Goal: Check status: Check status

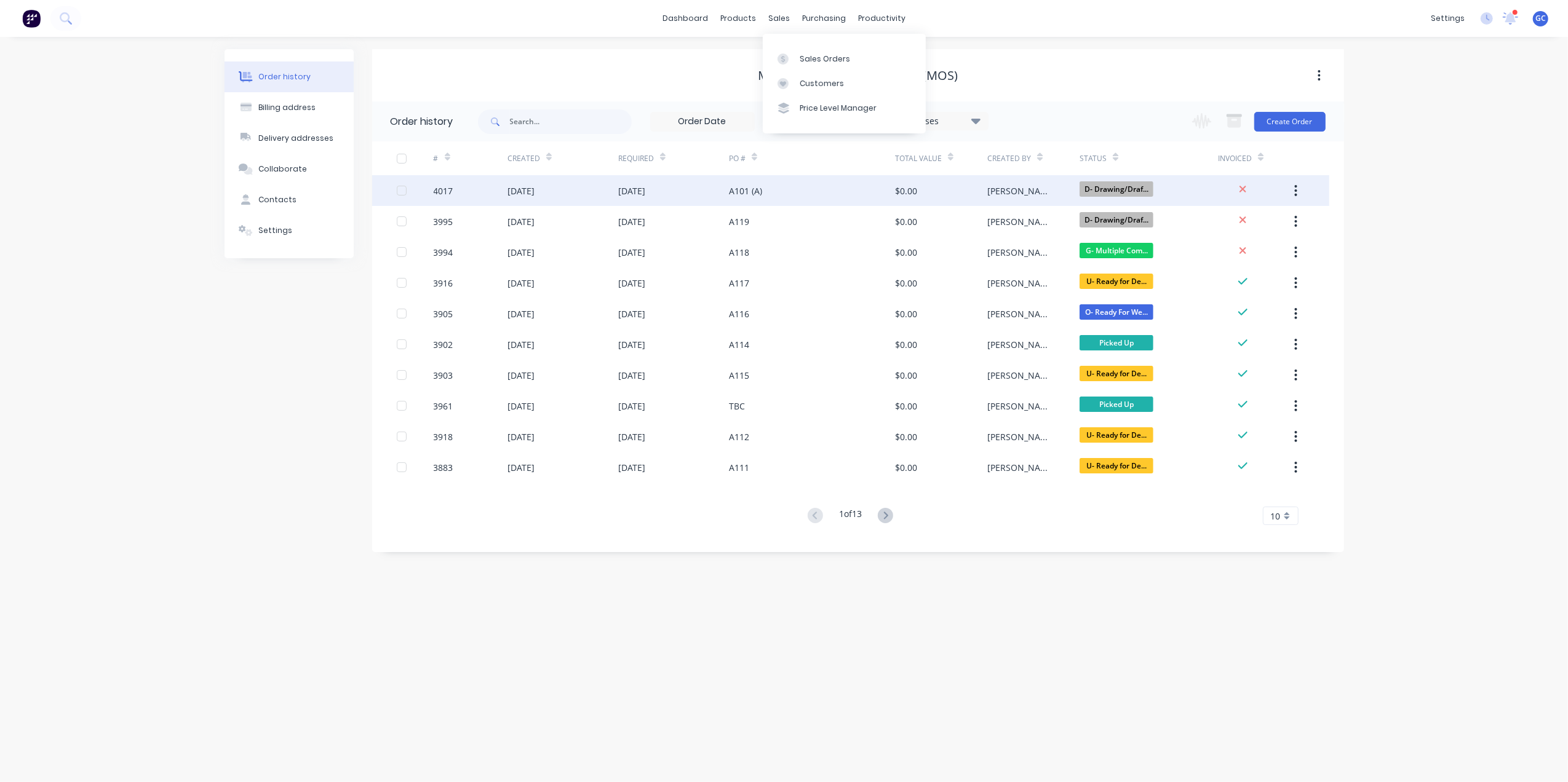
click at [814, 188] on div "A101 (A)" at bounding box center [811, 191] width 166 height 31
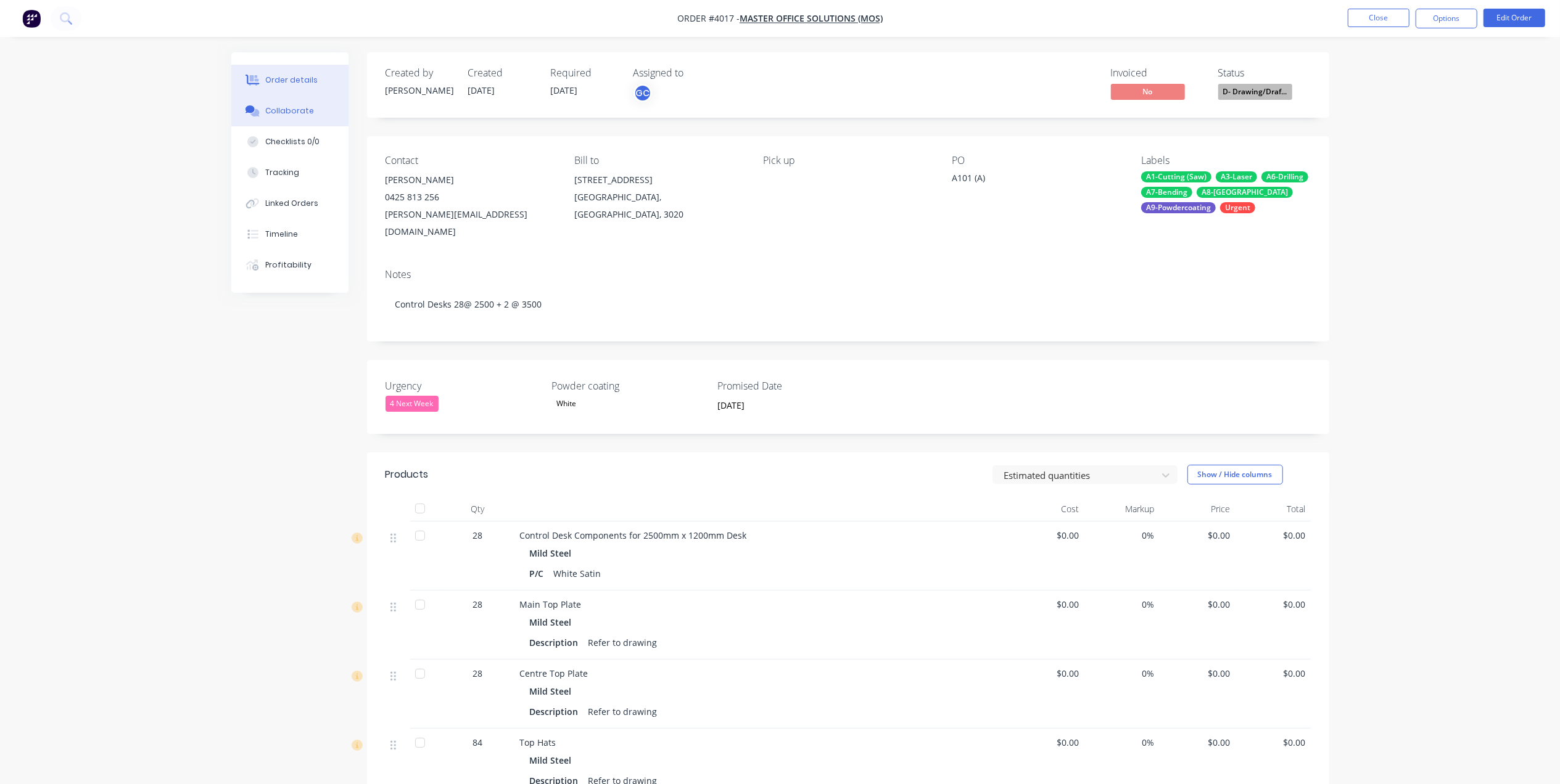
click at [296, 113] on div "Collaborate" at bounding box center [290, 111] width 49 height 11
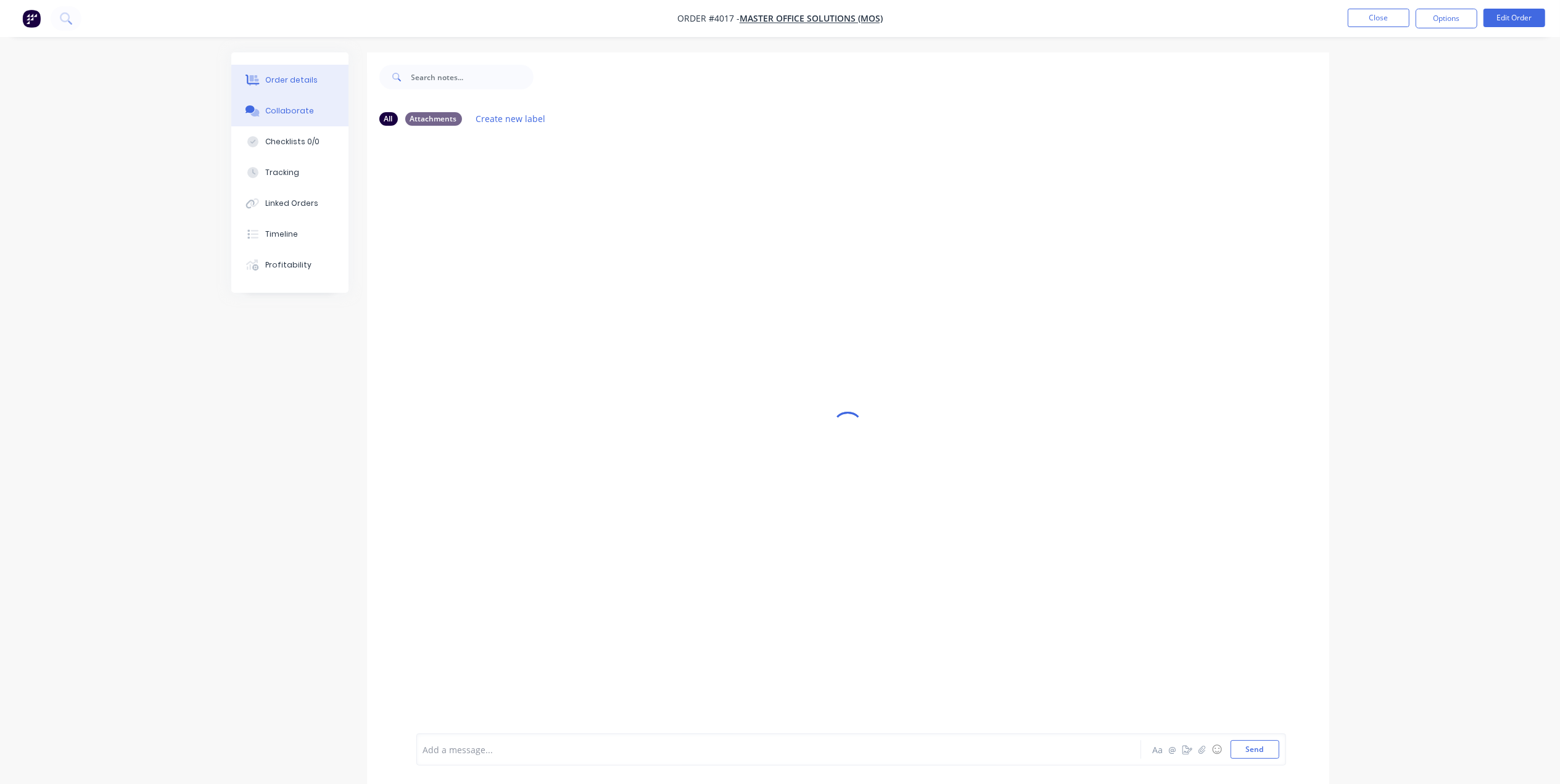
click at [301, 65] on button "Order details" at bounding box center [290, 81] width 118 height 31
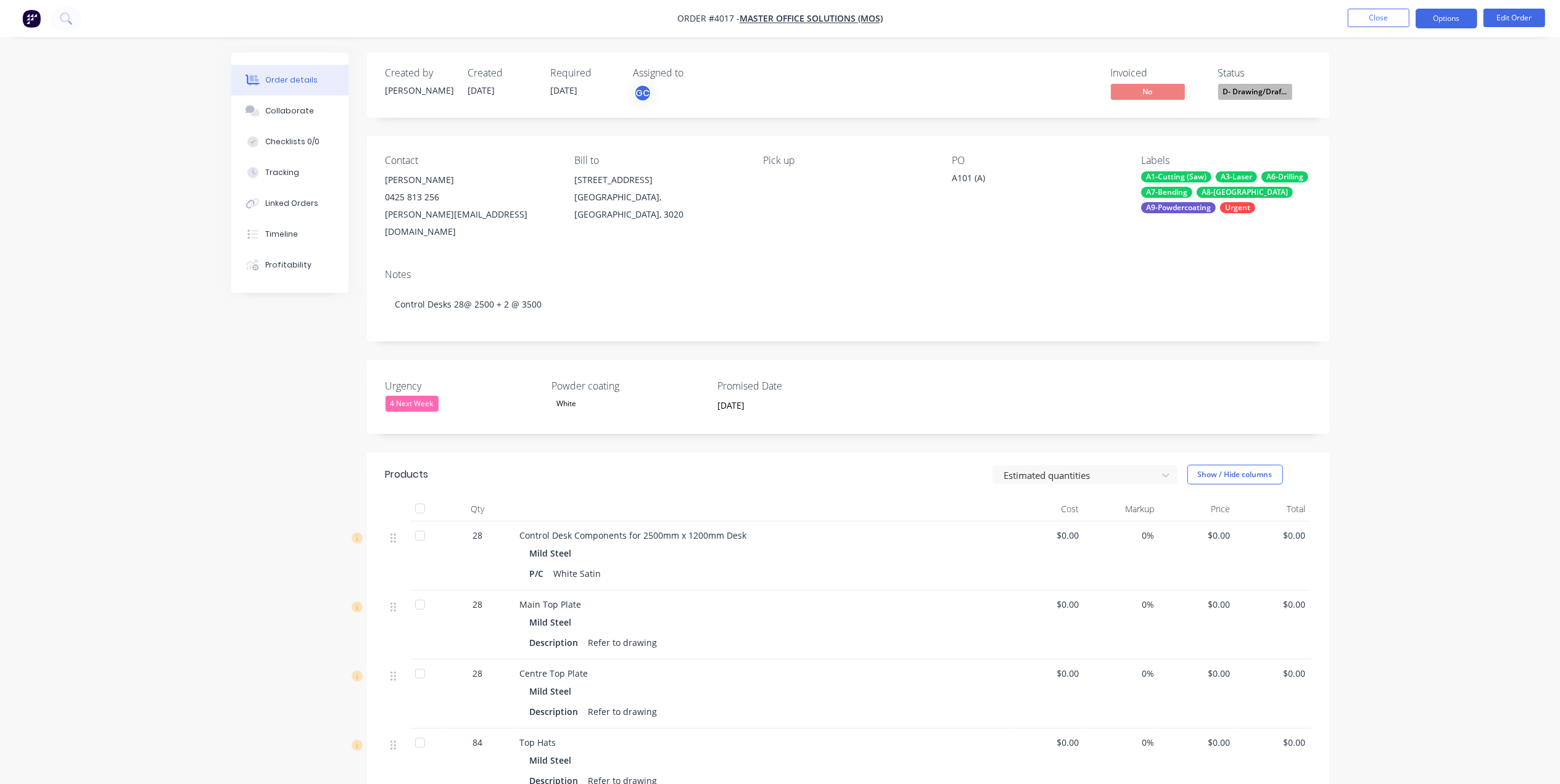
click at [1442, 21] on button "Options" at bounding box center [1446, 18] width 61 height 19
click at [1377, 148] on div "Work Order" at bounding box center [1409, 149] width 114 height 17
click at [1387, 123] on div "Without pricing" at bounding box center [1409, 124] width 114 height 17
click at [1049, 19] on nav "Order #4017 - Master Office Solutions (MOS) Close Options EMAIL / PRINT Invoice…" at bounding box center [780, 18] width 1560 height 37
click at [1373, 11] on button "Close" at bounding box center [1378, 17] width 61 height 18
